Goal: Task Accomplishment & Management: Manage account settings

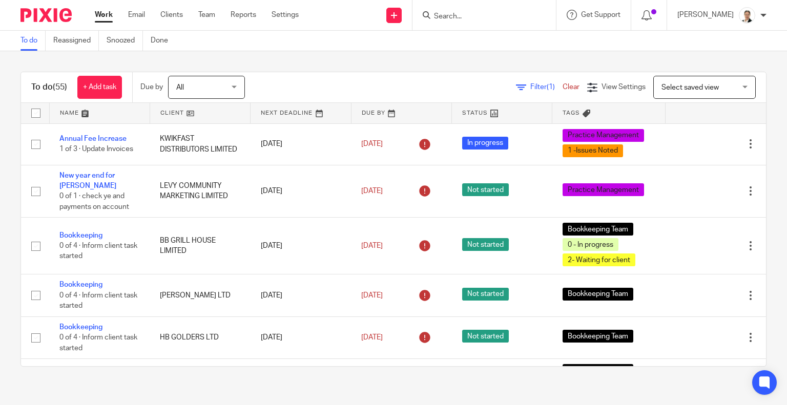
click at [500, 12] on input "Search" at bounding box center [479, 16] width 92 height 9
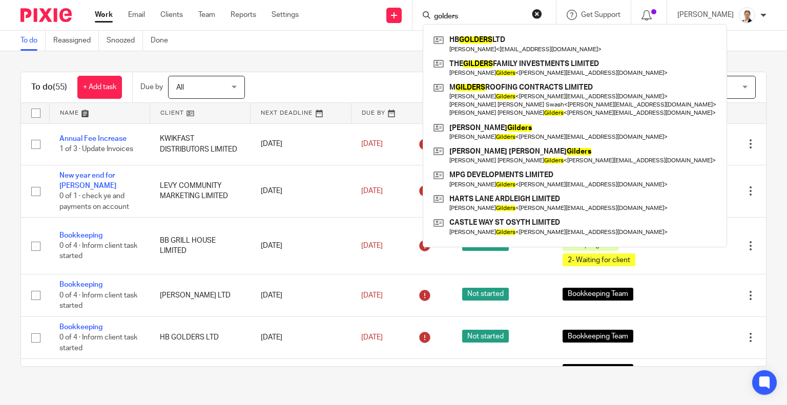
type input "golders"
click button "submit" at bounding box center [0, 0] width 0 height 0
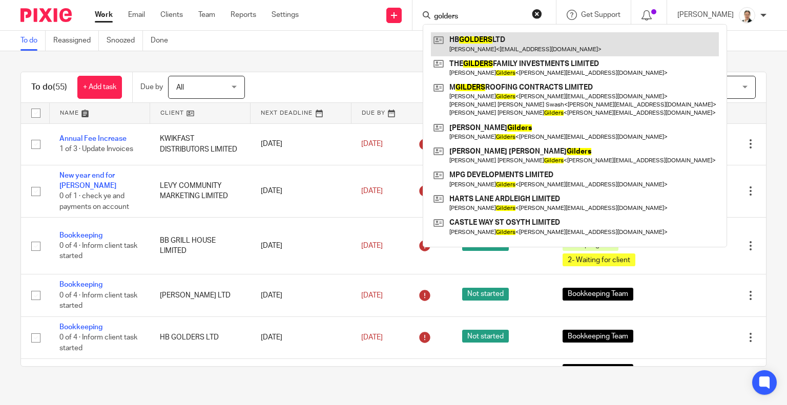
click at [537, 37] on link at bounding box center [575, 44] width 288 height 24
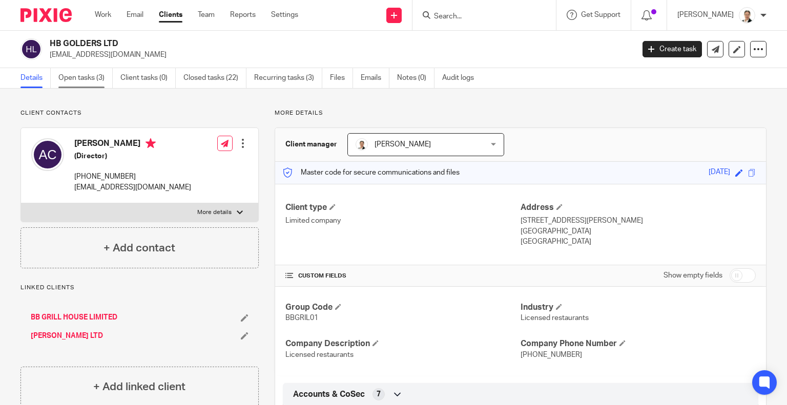
click at [90, 71] on link "Open tasks (3)" at bounding box center [85, 78] width 54 height 20
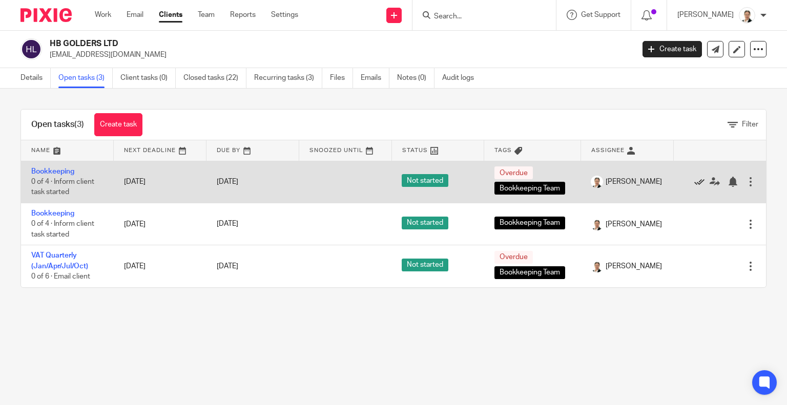
click at [694, 179] on icon at bounding box center [699, 182] width 10 height 10
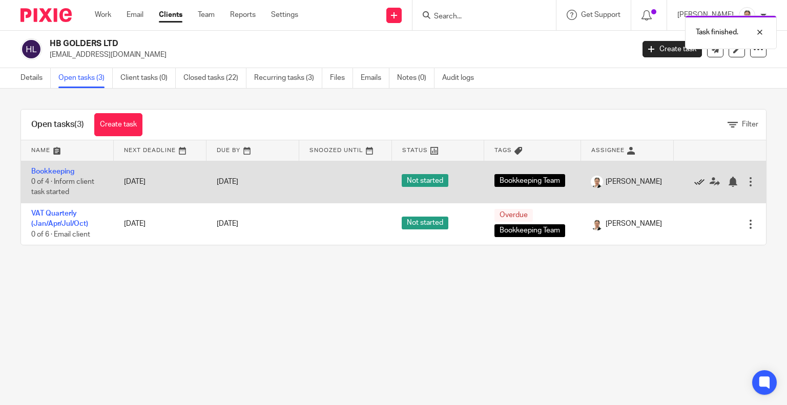
click at [694, 179] on icon at bounding box center [699, 182] width 10 height 10
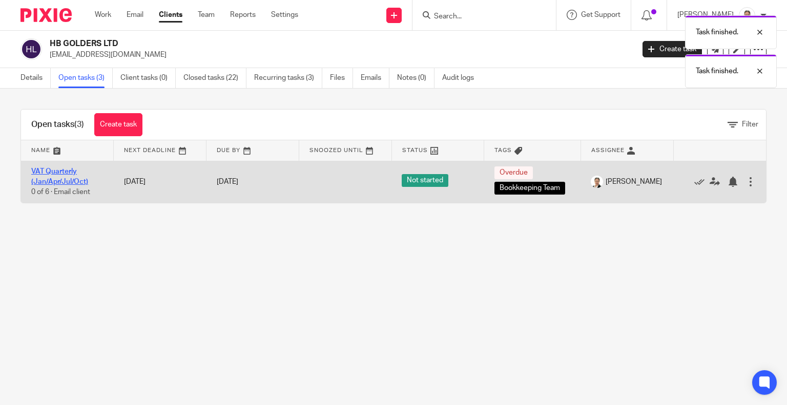
click at [45, 182] on link "VAT Quarterly (Jan/Apr/Jul/Oct)" at bounding box center [59, 176] width 57 height 17
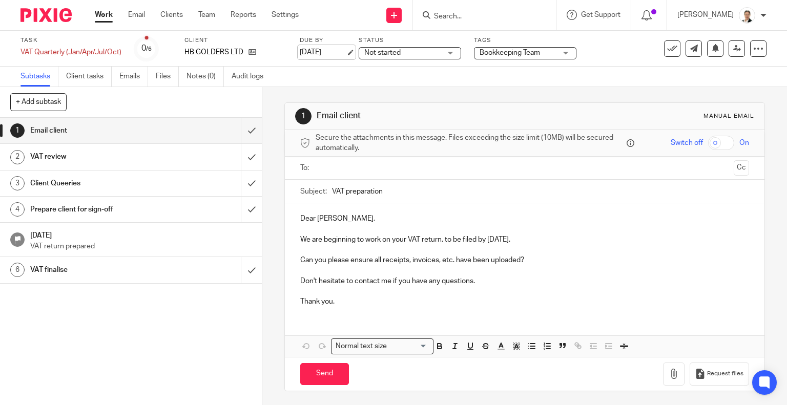
click at [322, 51] on link "6 Sep 2025" at bounding box center [323, 52] width 46 height 11
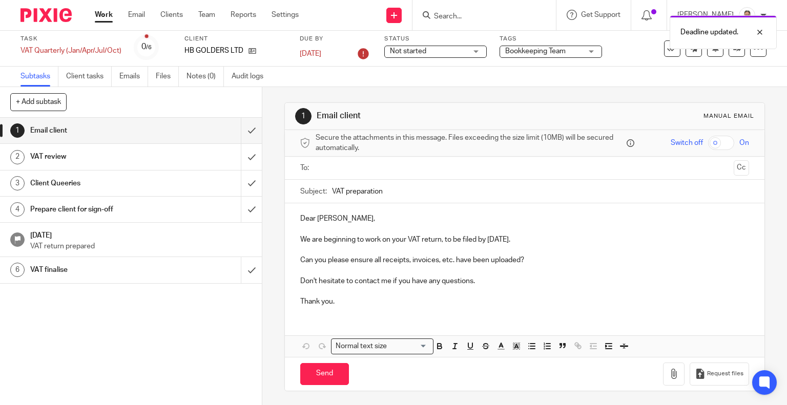
click at [550, 295] on p at bounding box center [524, 291] width 449 height 10
click at [363, 56] on icon at bounding box center [363, 54] width 16 height 16
click at [490, 240] on p "We are beginning to work on your VAT return, to be filed by 6 Sep 2025." at bounding box center [524, 240] width 449 height 10
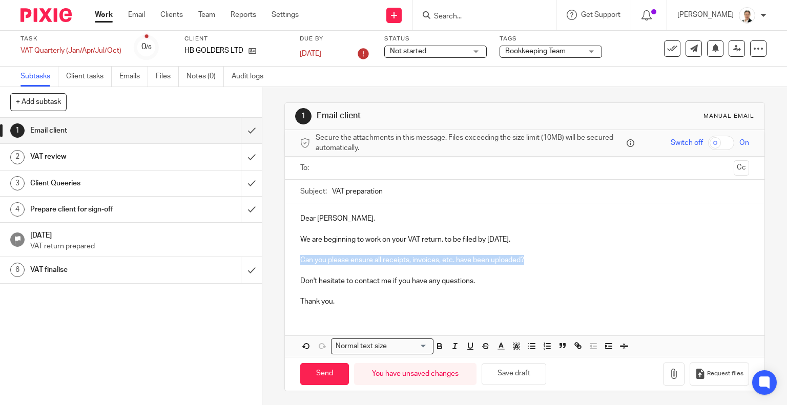
drag, startPoint x: 296, startPoint y: 258, endPoint x: 533, endPoint y: 262, distance: 237.8
click at [533, 262] on div "Dear Ariel, We are beginning to work on your VAT return, to be filed by 5 Sep 2…" at bounding box center [525, 258] width 480 height 111
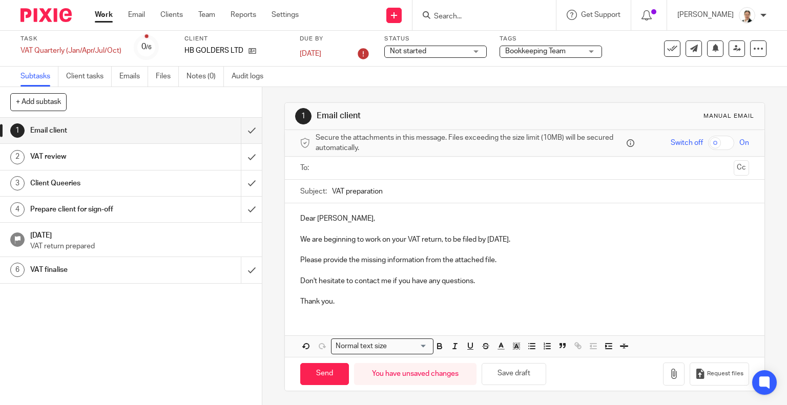
drag, startPoint x: 389, startPoint y: 194, endPoint x: 330, endPoint y: 193, distance: 59.5
click at [332, 193] on input "VAT preparation" at bounding box center [541, 191] width 418 height 23
paste input "HB Golders Ltd VAT QE 31 01 2025 - review and approval"
click at [421, 190] on input "HB Golders Ltd VAT QE 31 01 2025 - review and approval" at bounding box center [541, 191] width 418 height 23
drag, startPoint x: 447, startPoint y: 191, endPoint x: 512, endPoint y: 190, distance: 64.6
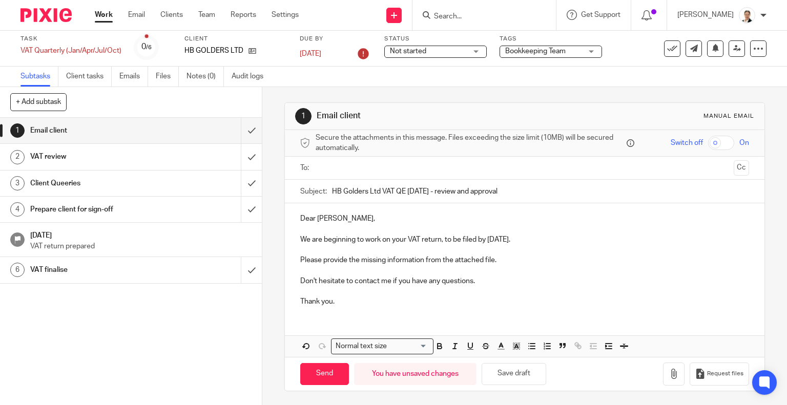
click at [512, 190] on input "HB Golders Ltd VAT QE 31 07 2025 - review and approval" at bounding box center [541, 191] width 418 height 23
paste input "information request"
type input "HB Golders Ltd VAT QE 31 07 2025 - information request"
click at [537, 224] on p at bounding box center [524, 229] width 449 height 10
click at [523, 372] on button "Save draft" at bounding box center [514, 374] width 65 height 22
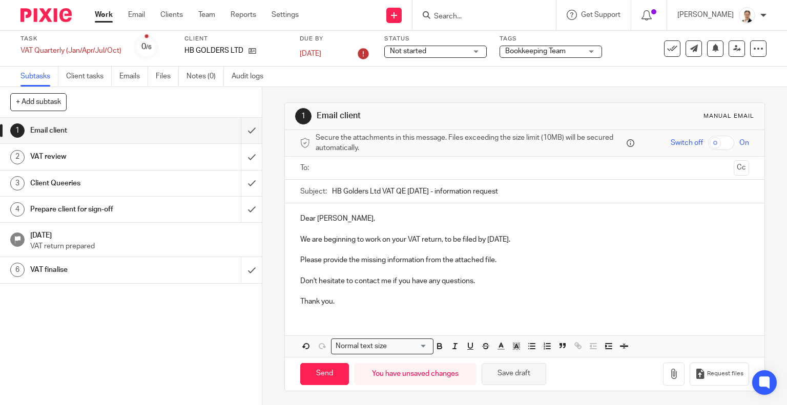
click at [516, 378] on button "Save draft" at bounding box center [514, 374] width 65 height 22
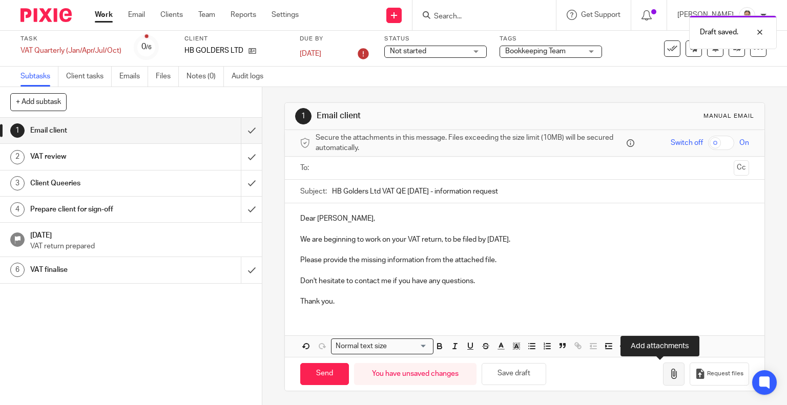
click at [669, 377] on icon "button" at bounding box center [674, 374] width 10 height 10
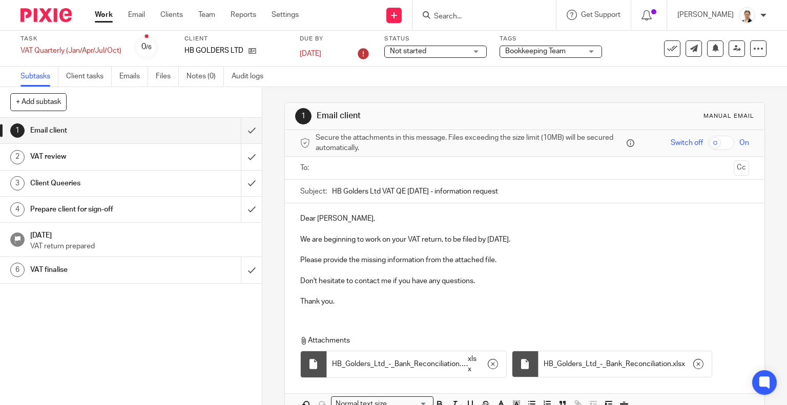
click at [340, 171] on input "text" at bounding box center [524, 168] width 410 height 12
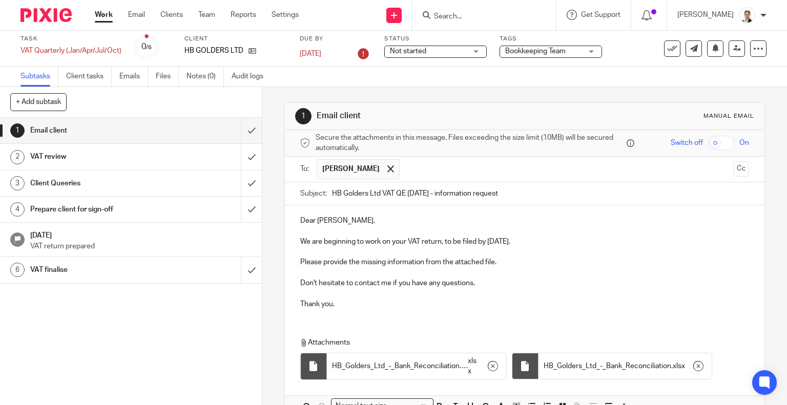
click at [411, 170] on input "text" at bounding box center [567, 169] width 325 height 20
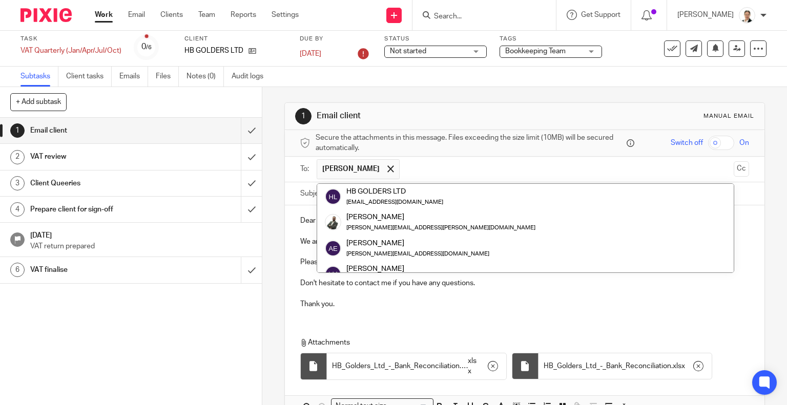
scroll to position [103, 0]
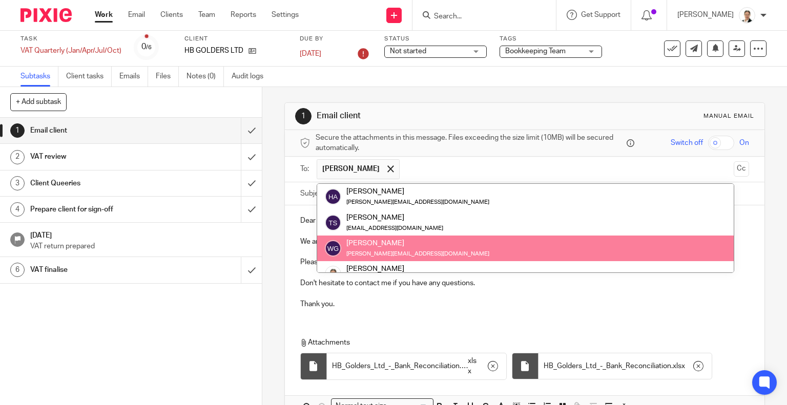
click at [596, 322] on div "Dear Ariel, We are beginning to work on your VAT return, to be filed by 5 Sep 2…" at bounding box center [525, 311] width 480 height 212
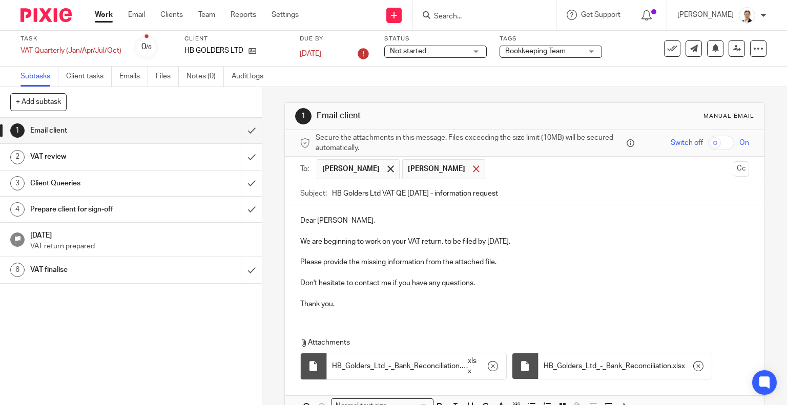
click at [473, 171] on span at bounding box center [476, 168] width 7 height 7
click at [387, 165] on span at bounding box center [390, 168] width 7 height 7
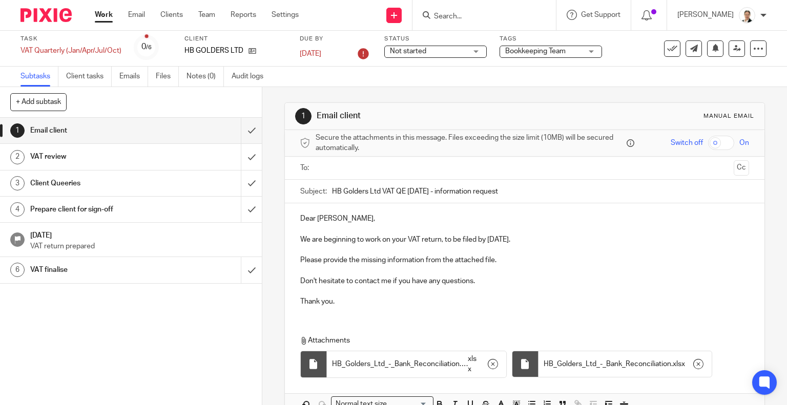
click at [367, 169] on input "text" at bounding box center [524, 168] width 410 height 12
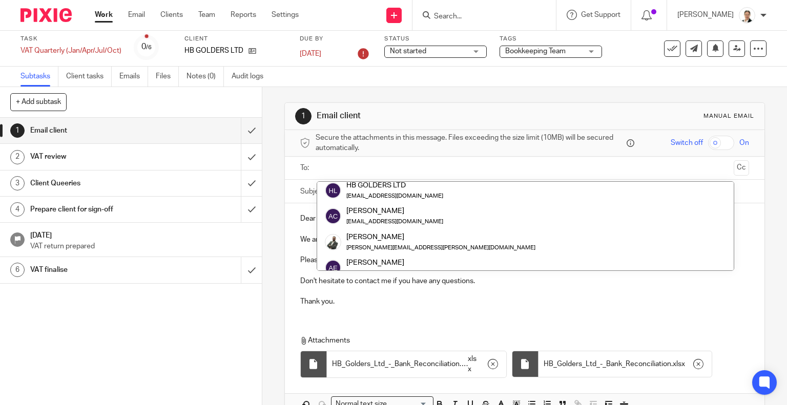
scroll to position [0, 0]
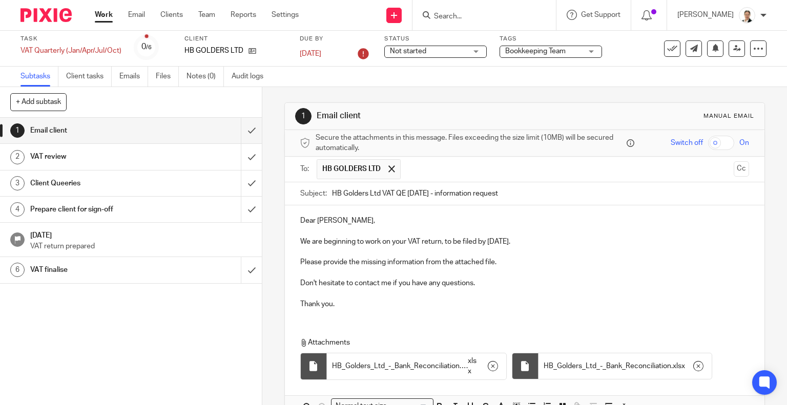
click at [470, 165] on input "text" at bounding box center [568, 169] width 324 height 20
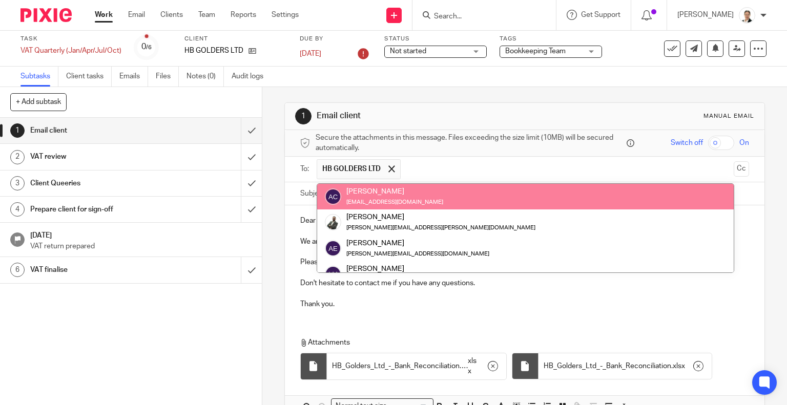
paste input "info@hummusbar.co.uk"
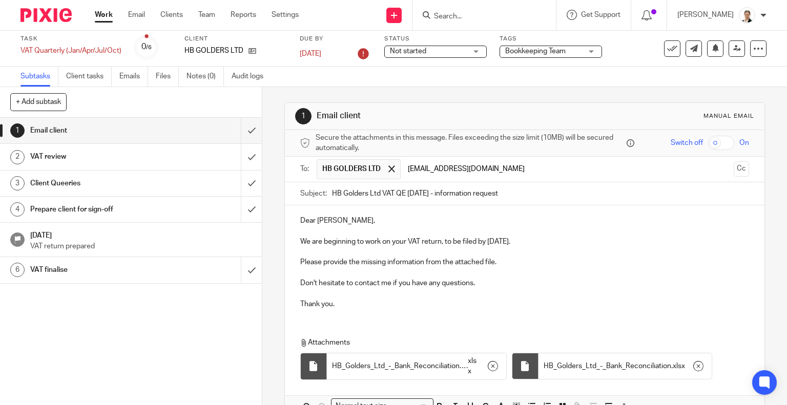
type input "info@hummusbar.co.uk"
click at [586, 252] on p at bounding box center [524, 252] width 449 height 10
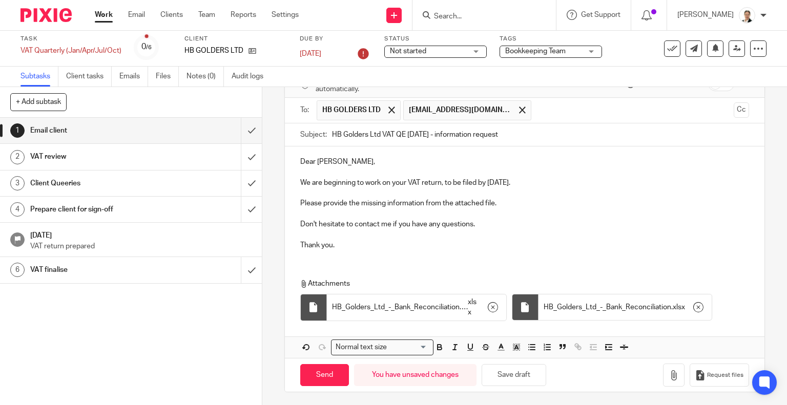
scroll to position [59, 0]
click at [525, 379] on button "Save draft" at bounding box center [514, 375] width 65 height 22
click at [319, 369] on input "Send" at bounding box center [324, 375] width 49 height 22
type input "Sent"
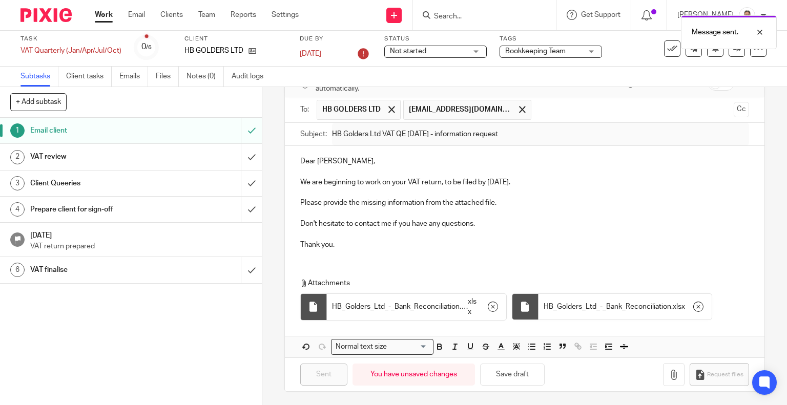
click at [160, 185] on div "Client Queeries" at bounding box center [130, 183] width 200 height 15
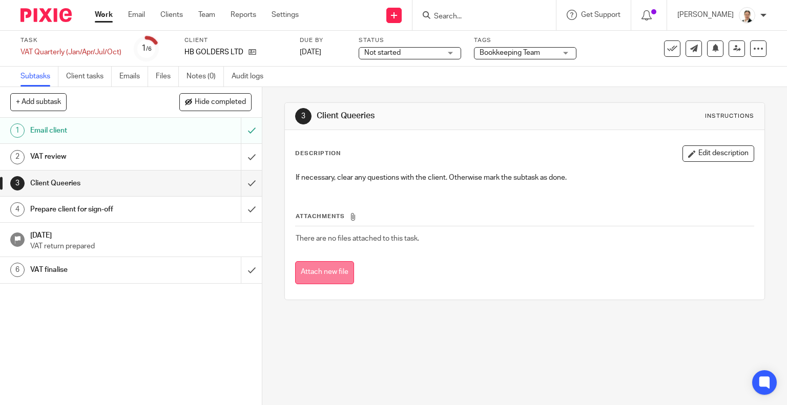
click at [325, 272] on button "Attach new file" at bounding box center [324, 272] width 59 height 23
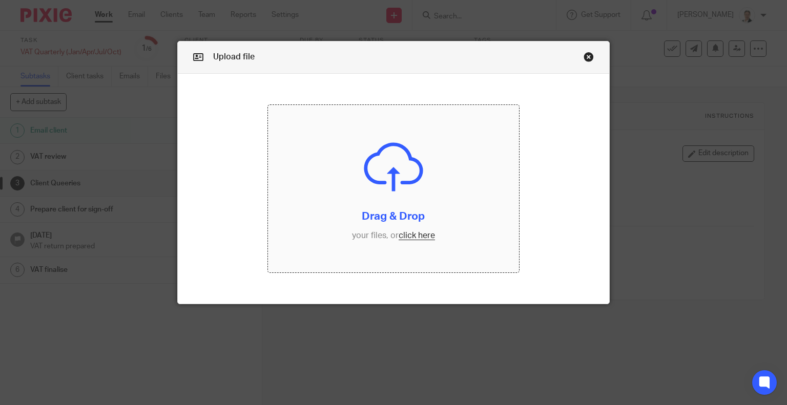
click at [416, 235] on input "file" at bounding box center [393, 189] width 251 height 168
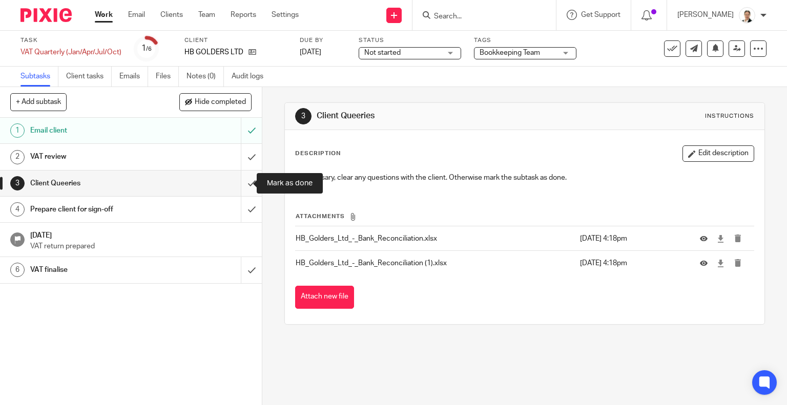
click at [241, 180] on input "submit" at bounding box center [131, 184] width 262 height 26
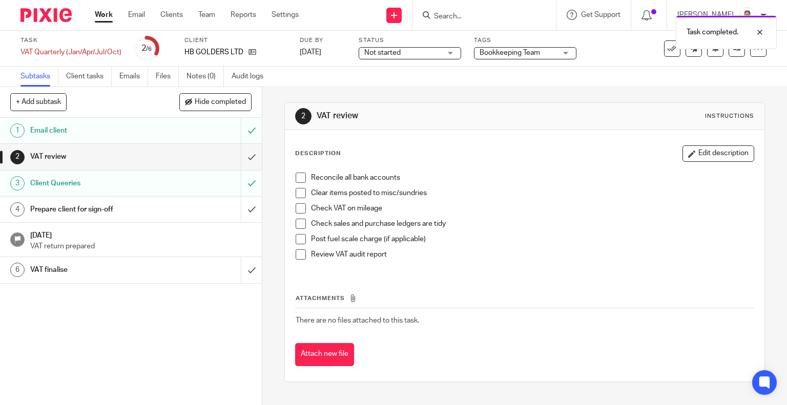
click at [455, 56] on div "Not started Not started" at bounding box center [410, 53] width 102 height 12
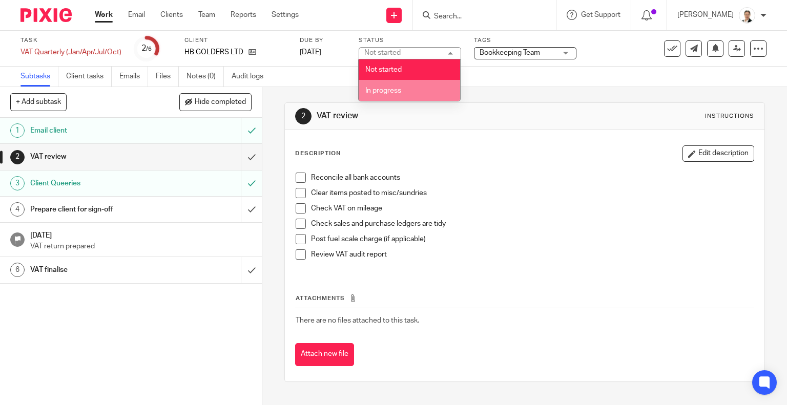
click at [399, 84] on li "In progress" at bounding box center [409, 90] width 101 height 21
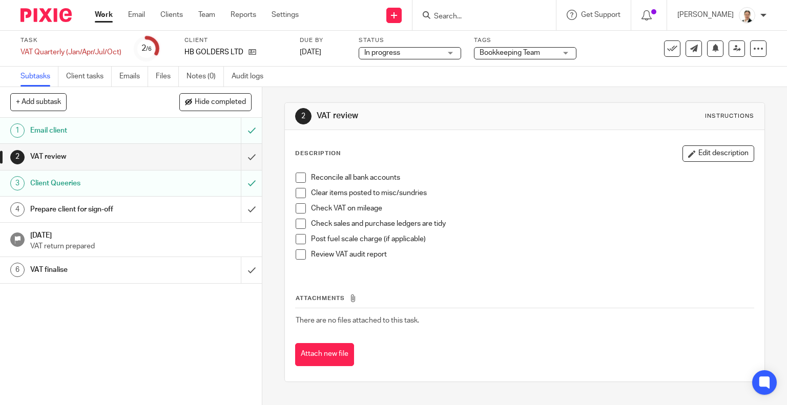
click at [529, 54] on span "Bookkeeping Team" at bounding box center [510, 52] width 60 height 7
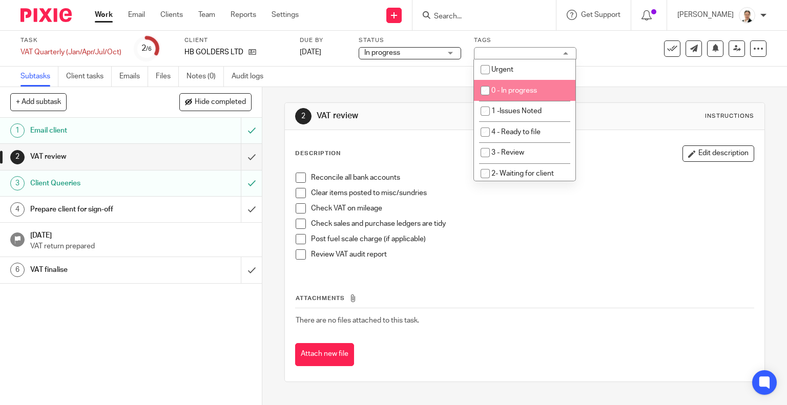
click at [525, 86] on li "0 - In progress" at bounding box center [524, 90] width 101 height 21
checkbox input "true"
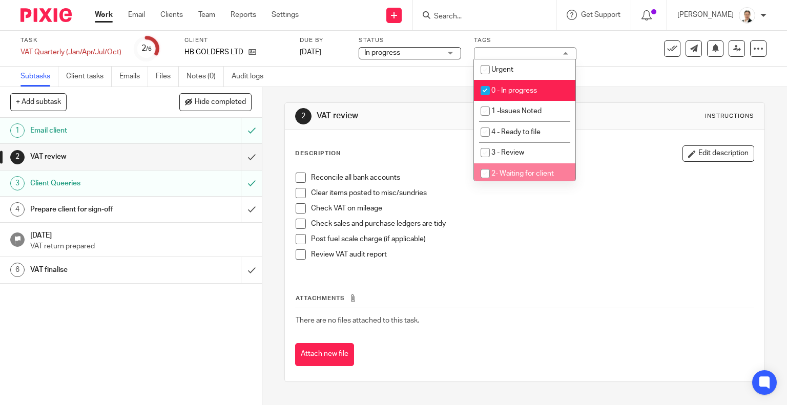
click at [539, 176] on span "2- Waiting for client" at bounding box center [522, 173] width 63 height 7
checkbox input "true"
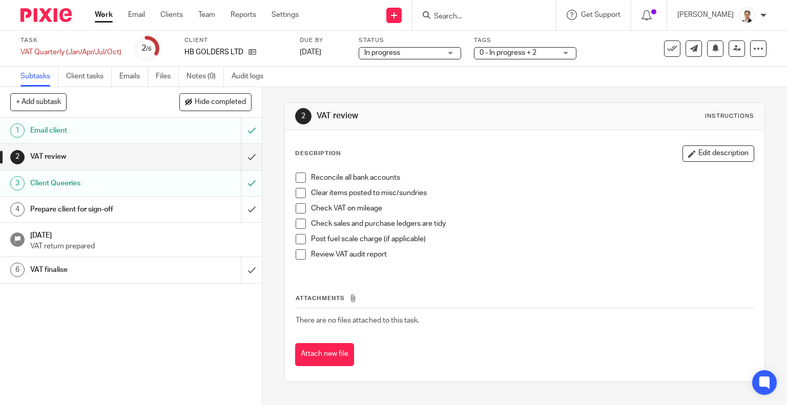
click at [98, 14] on link "Work" at bounding box center [104, 15] width 18 height 10
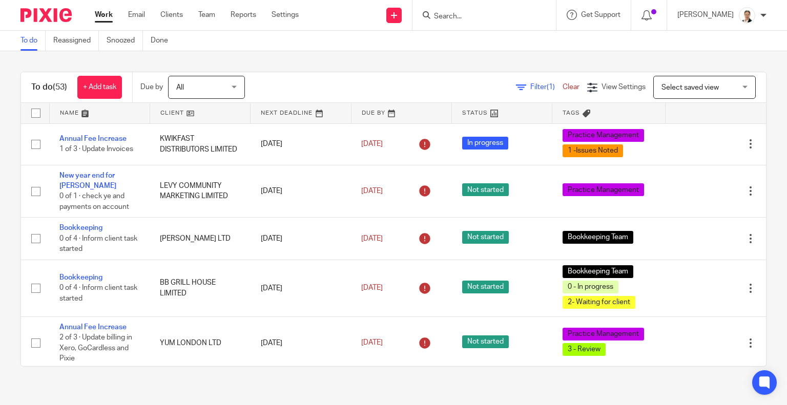
click at [530, 87] on span "Filter (1)" at bounding box center [546, 87] width 32 height 7
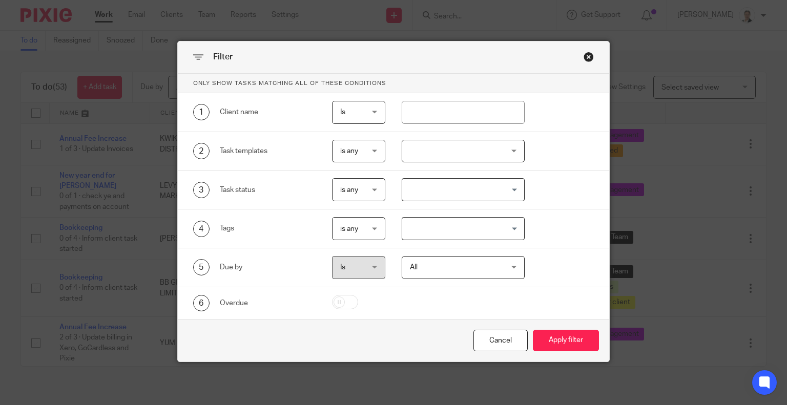
click at [438, 150] on div at bounding box center [463, 151] width 123 height 23
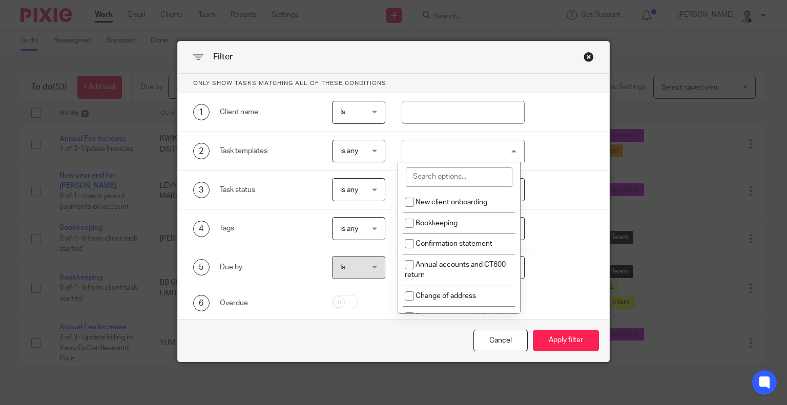
click at [421, 178] on input "search" at bounding box center [459, 177] width 107 height 19
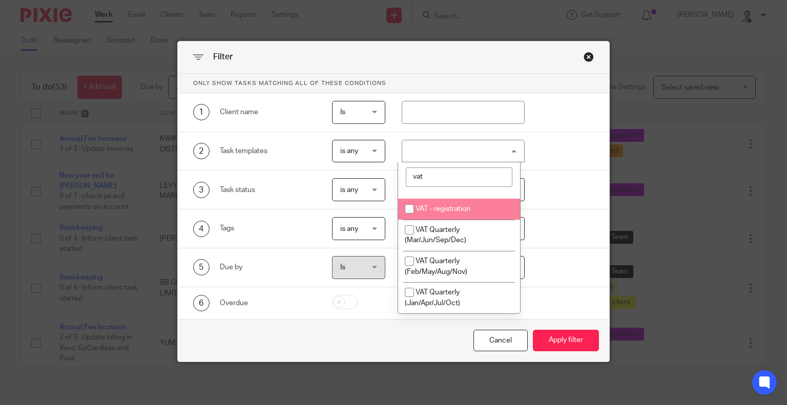
scroll to position [68, 0]
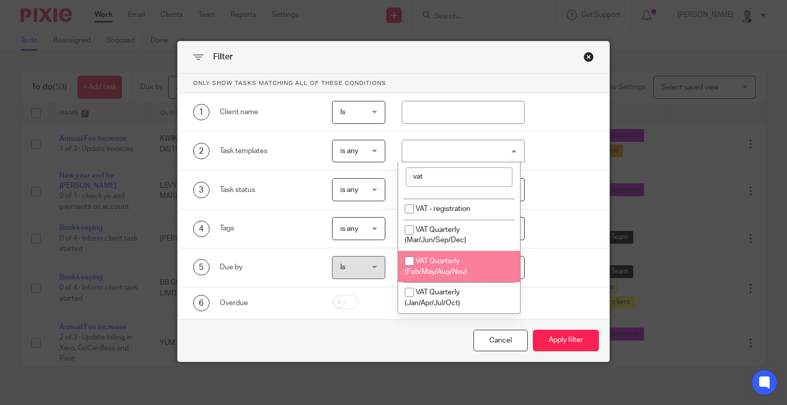
type input "vat"
click at [444, 268] on span "VAT Quarterly (Feb/May/Aug/Nov)" at bounding box center [436, 267] width 63 height 18
checkbox input "true"
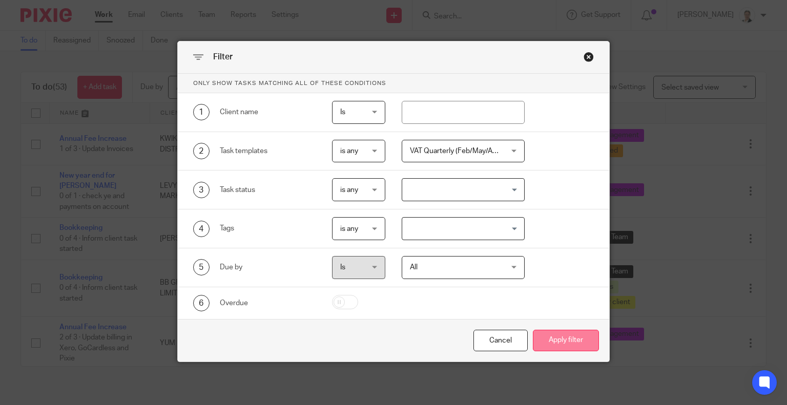
click at [570, 340] on button "Apply filter" at bounding box center [566, 341] width 66 height 22
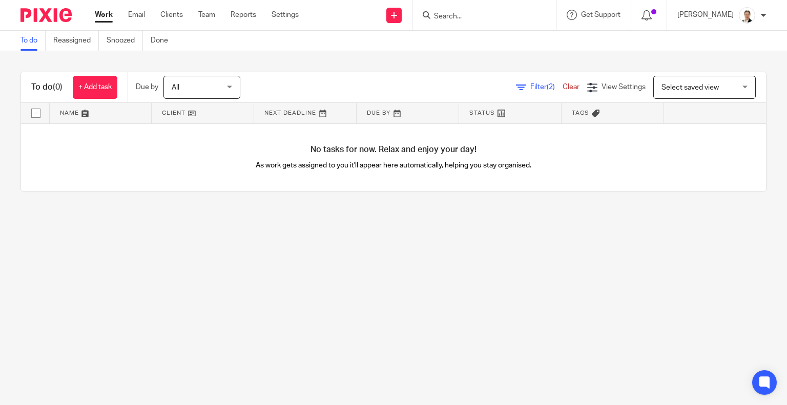
click at [530, 88] on span "Filter (2)" at bounding box center [546, 87] width 32 height 7
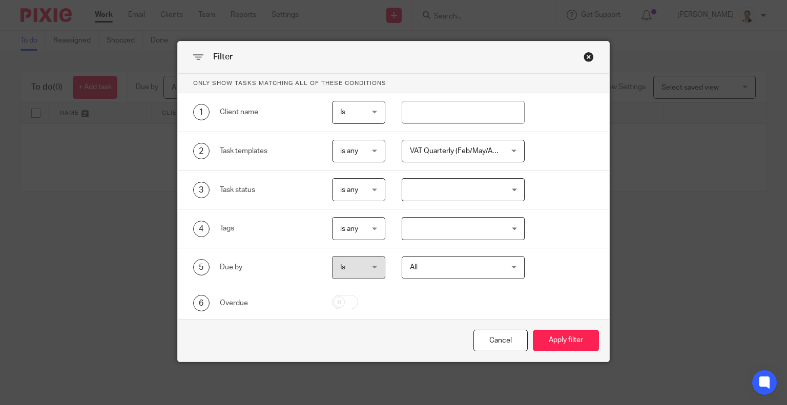
click at [464, 149] on span "VAT Quarterly (Feb/May/Aug/Nov)" at bounding box center [464, 151] width 108 height 7
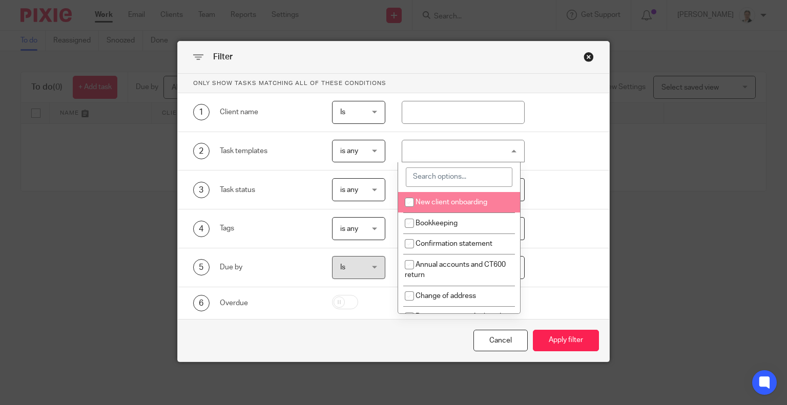
click at [432, 174] on input "search" at bounding box center [459, 177] width 107 height 19
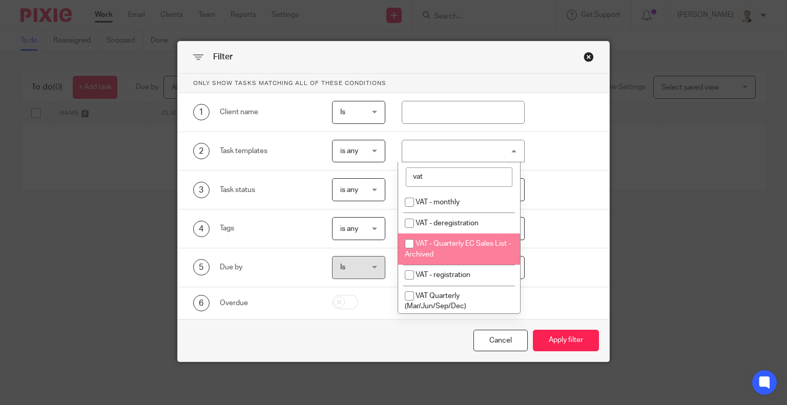
scroll to position [51, 0]
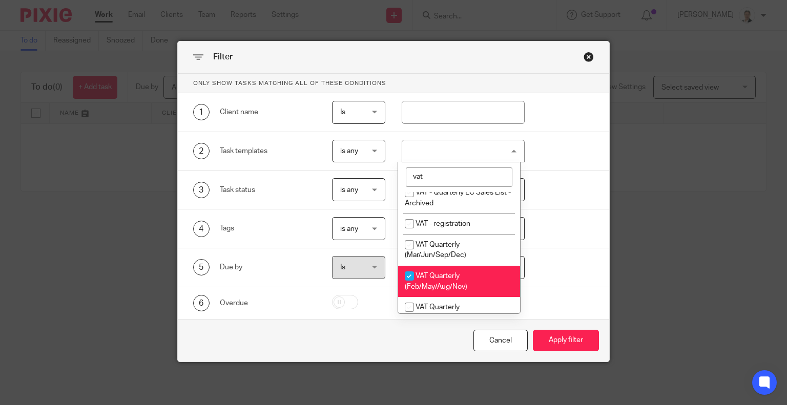
type input "vat"
click at [407, 276] on input "checkbox" at bounding box center [409, 275] width 19 height 19
checkbox input "false"
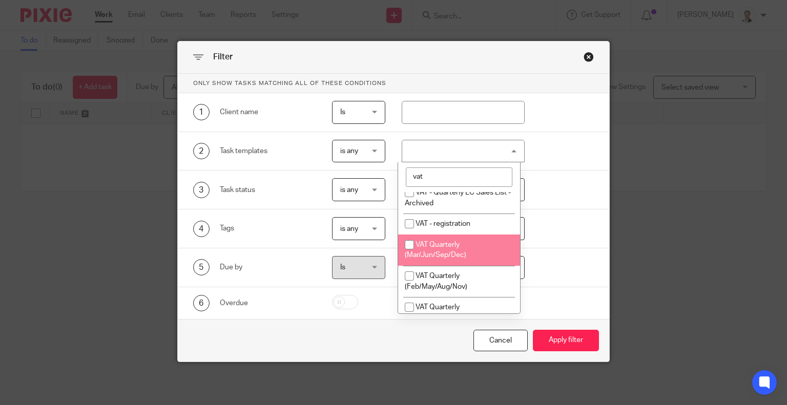
scroll to position [68, 0]
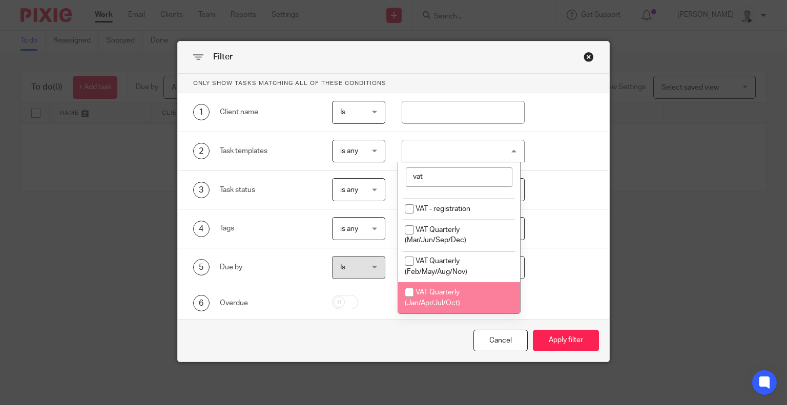
click at [408, 289] on input "checkbox" at bounding box center [409, 292] width 19 height 19
checkbox input "true"
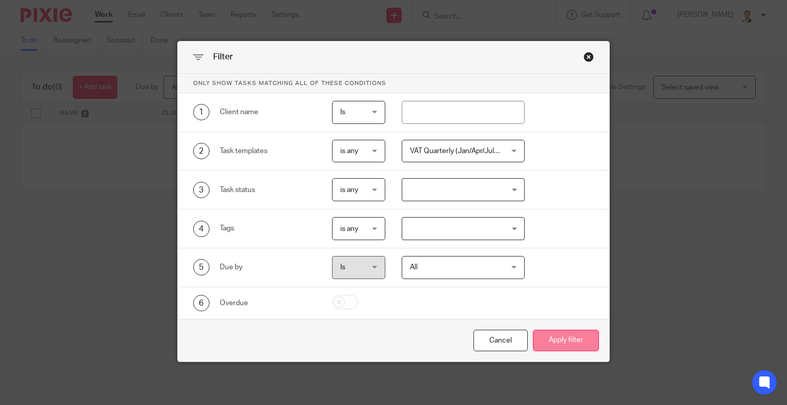
click at [558, 337] on button "Apply filter" at bounding box center [566, 341] width 66 height 22
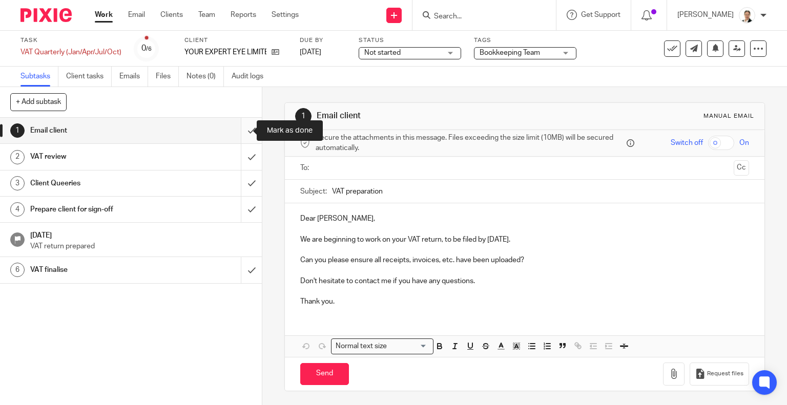
click at [241, 131] on input "submit" at bounding box center [131, 131] width 262 height 26
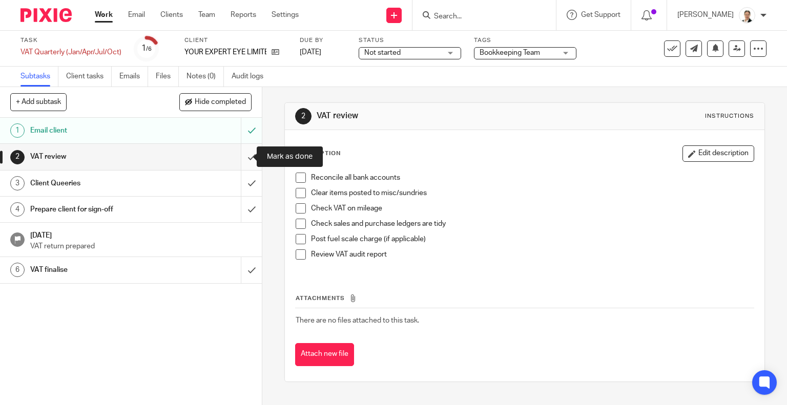
click at [241, 159] on input "submit" at bounding box center [131, 157] width 262 height 26
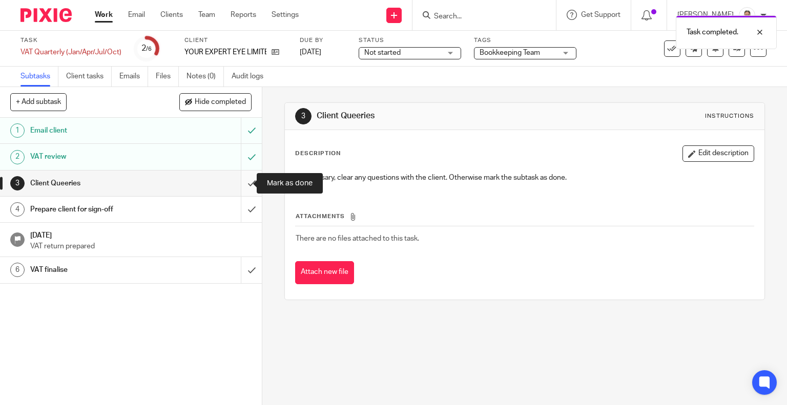
click at [240, 181] on input "submit" at bounding box center [131, 184] width 262 height 26
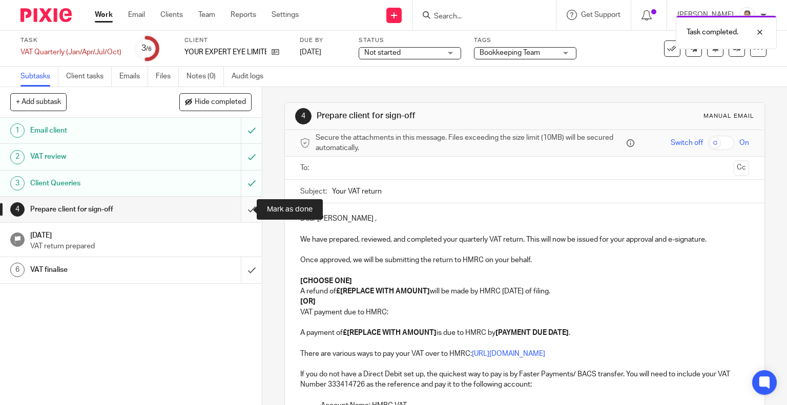
click at [240, 212] on input "submit" at bounding box center [131, 210] width 262 height 26
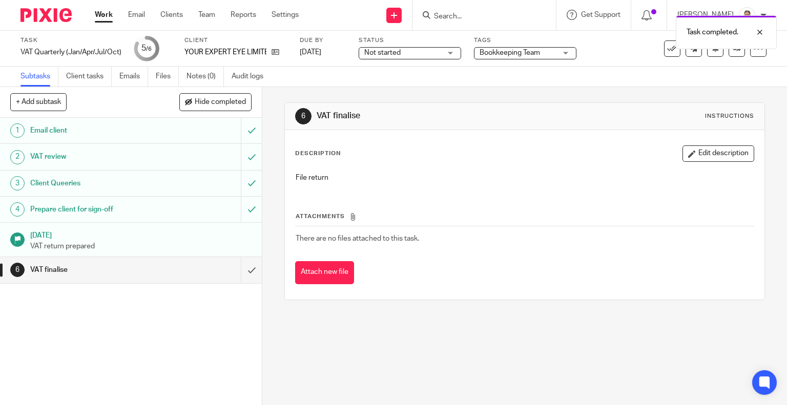
click at [420, 54] on span "Not started" at bounding box center [402, 53] width 77 height 11
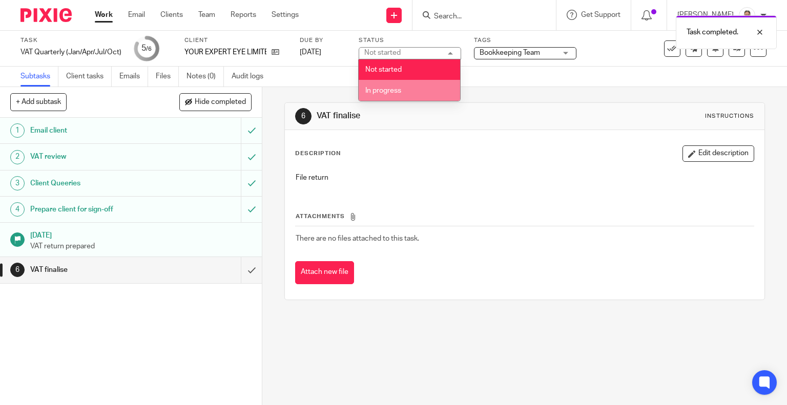
click at [389, 92] on span "In progress" at bounding box center [383, 90] width 36 height 7
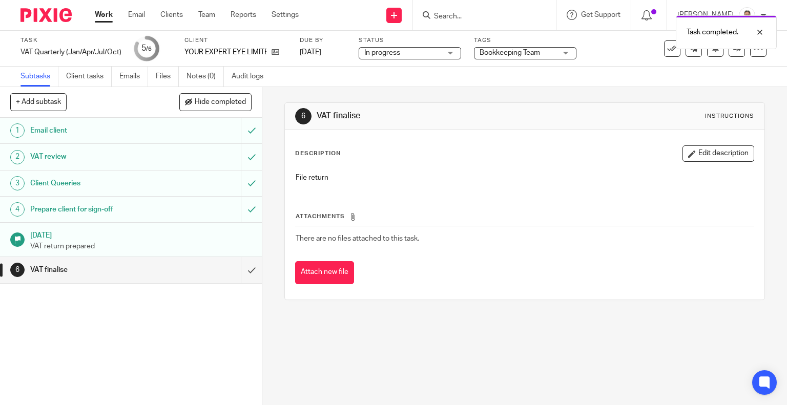
click at [531, 51] on span "Bookkeeping Team" at bounding box center [510, 52] width 60 height 7
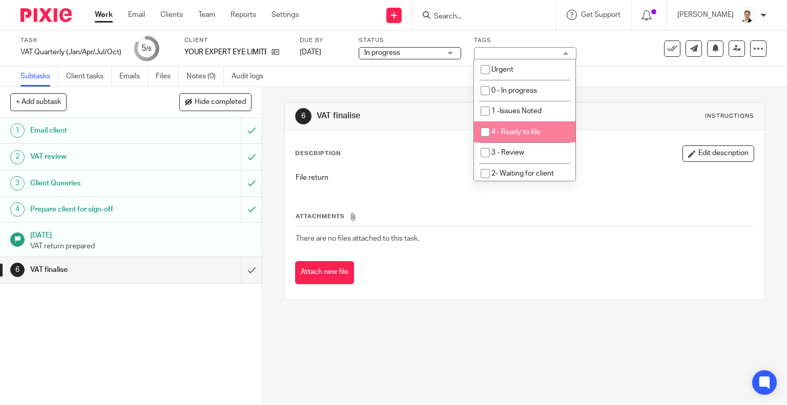
click at [531, 131] on span "4 - Ready to file" at bounding box center [515, 132] width 49 height 7
checkbox input "true"
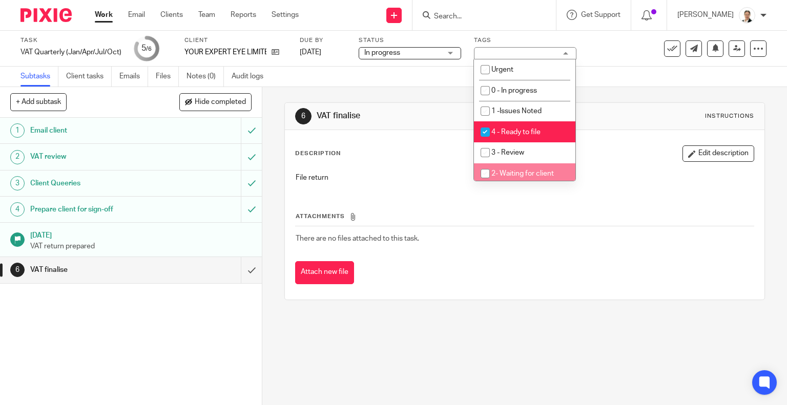
click at [536, 172] on span "2- Waiting for client" at bounding box center [522, 173] width 63 height 7
checkbox input "true"
